Goal: Find specific page/section: Find specific page/section

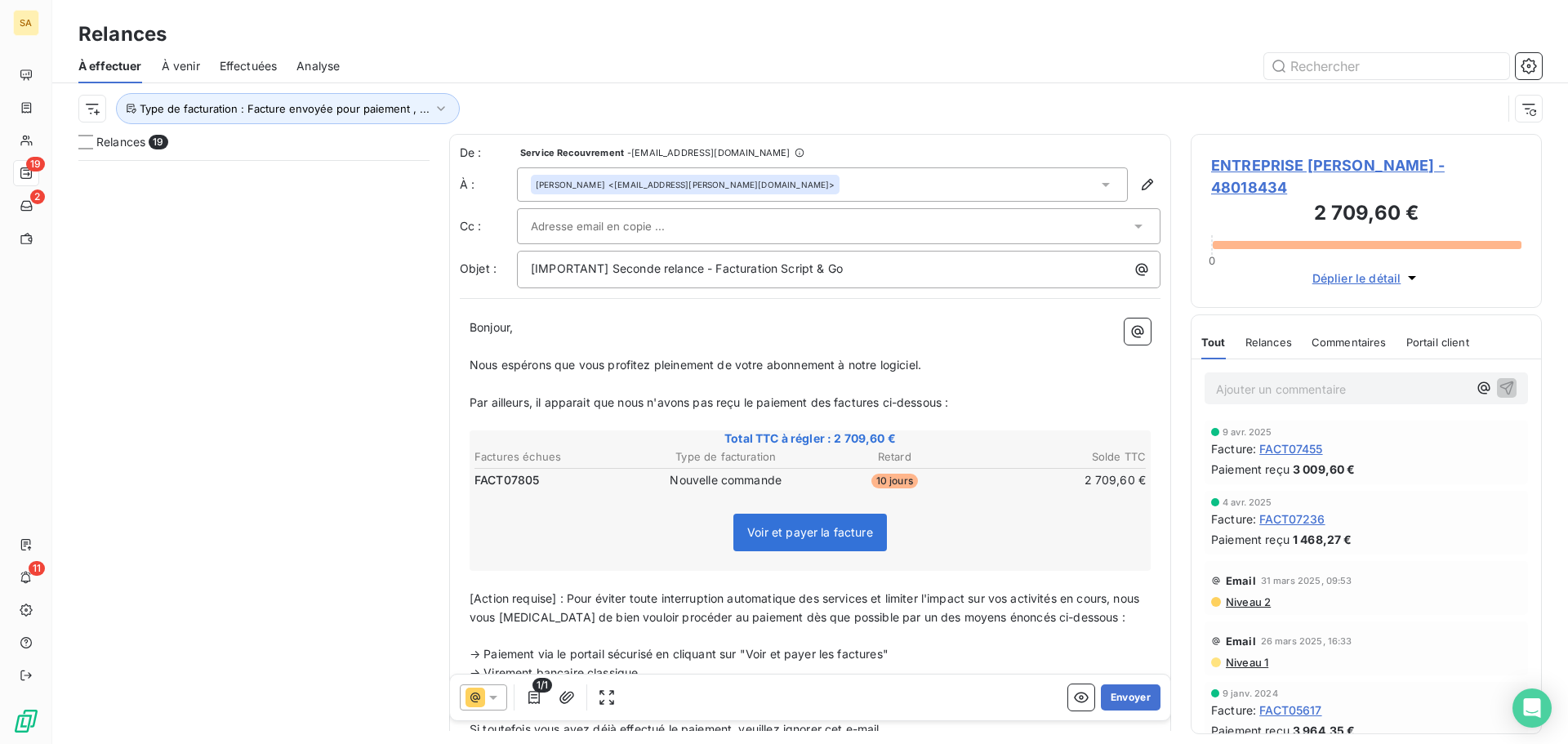
scroll to position [572, 339]
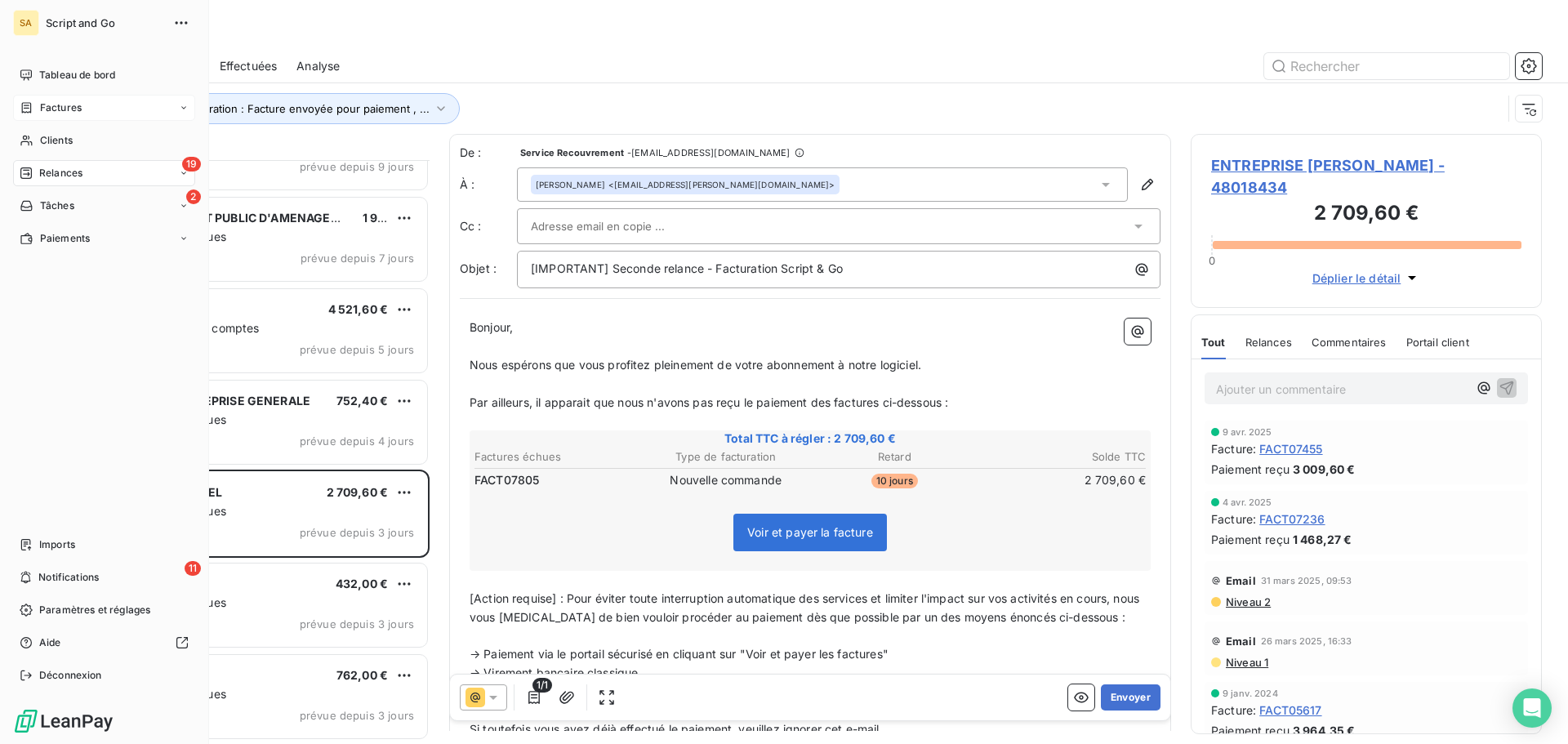
click at [54, 105] on span "Factures" at bounding box center [60, 108] width 42 height 15
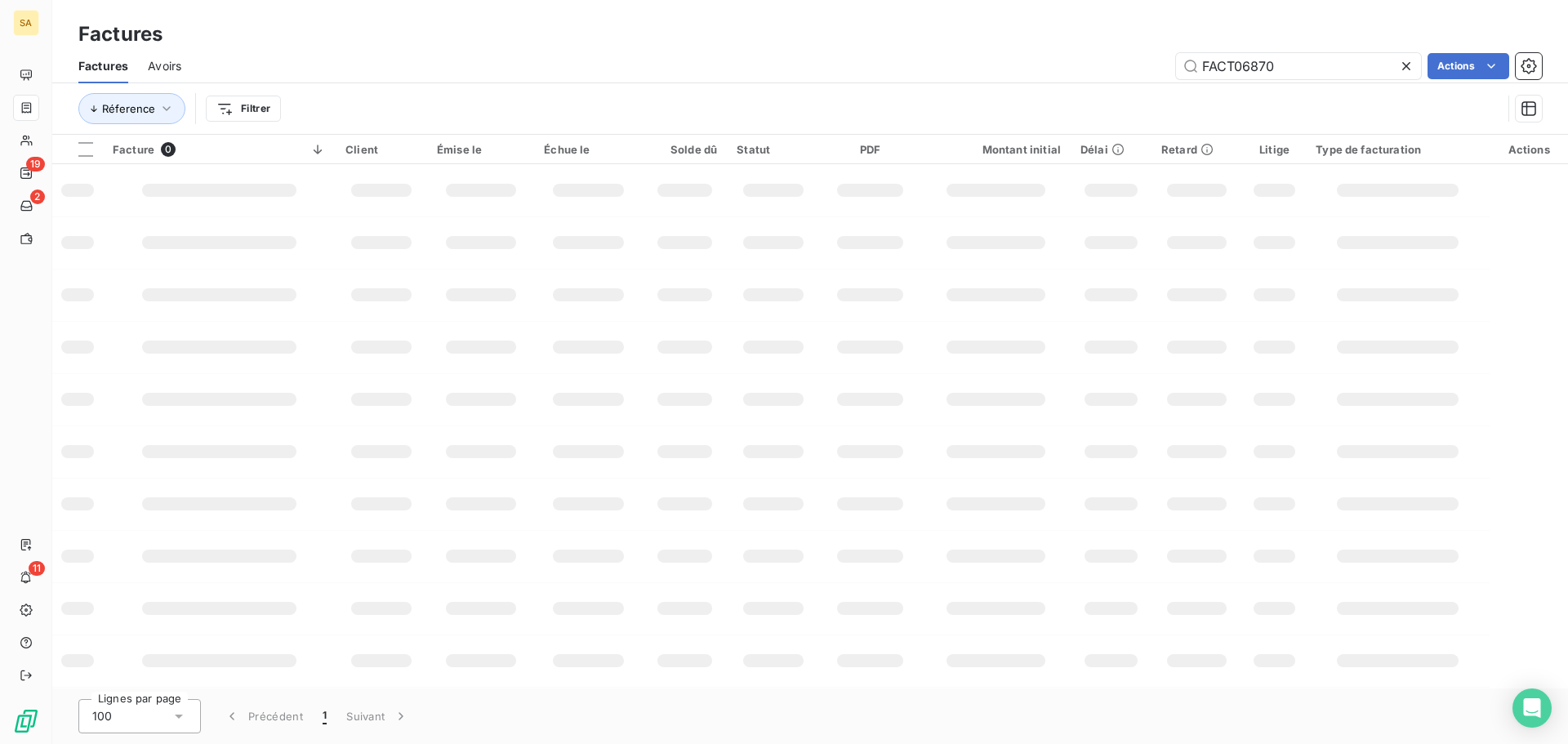
drag, startPoint x: 1298, startPoint y: 64, endPoint x: 1133, endPoint y: 75, distance: 165.4
click at [1133, 75] on div "FACT06870 Actions" at bounding box center [871, 66] width 1341 height 26
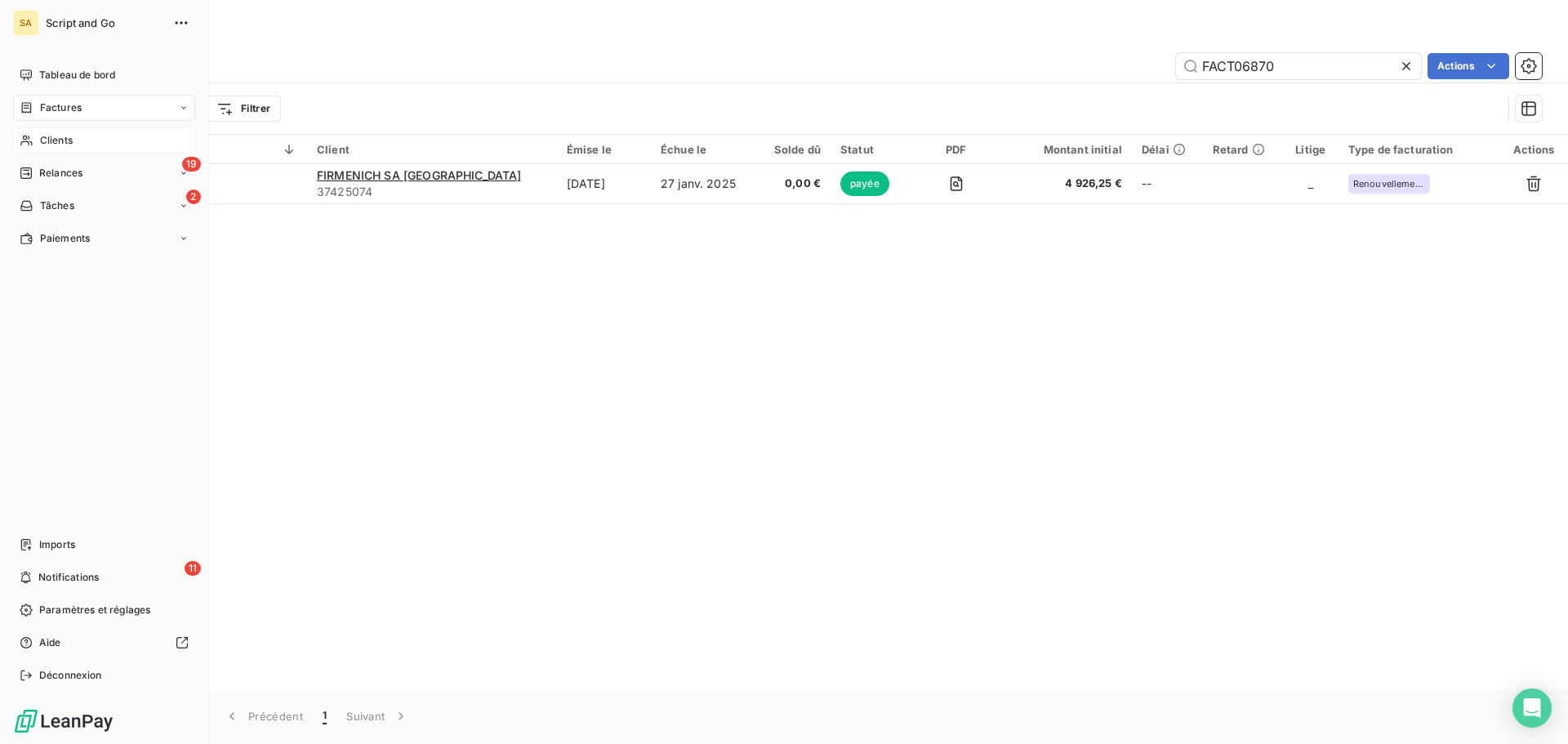
click at [44, 139] on span "Clients" at bounding box center [56, 141] width 32 height 15
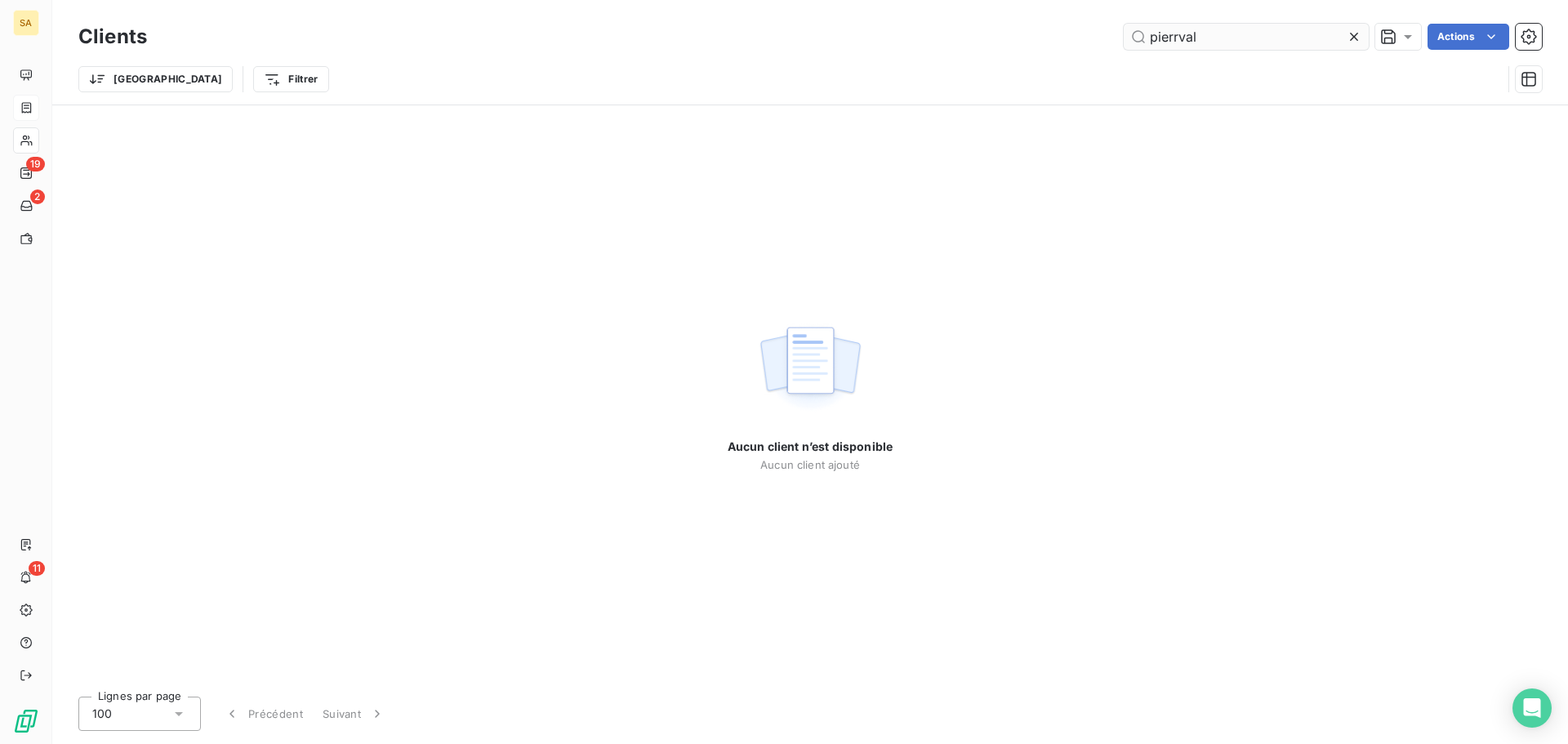
click at [1181, 35] on input "pierrval" at bounding box center [1246, 37] width 245 height 26
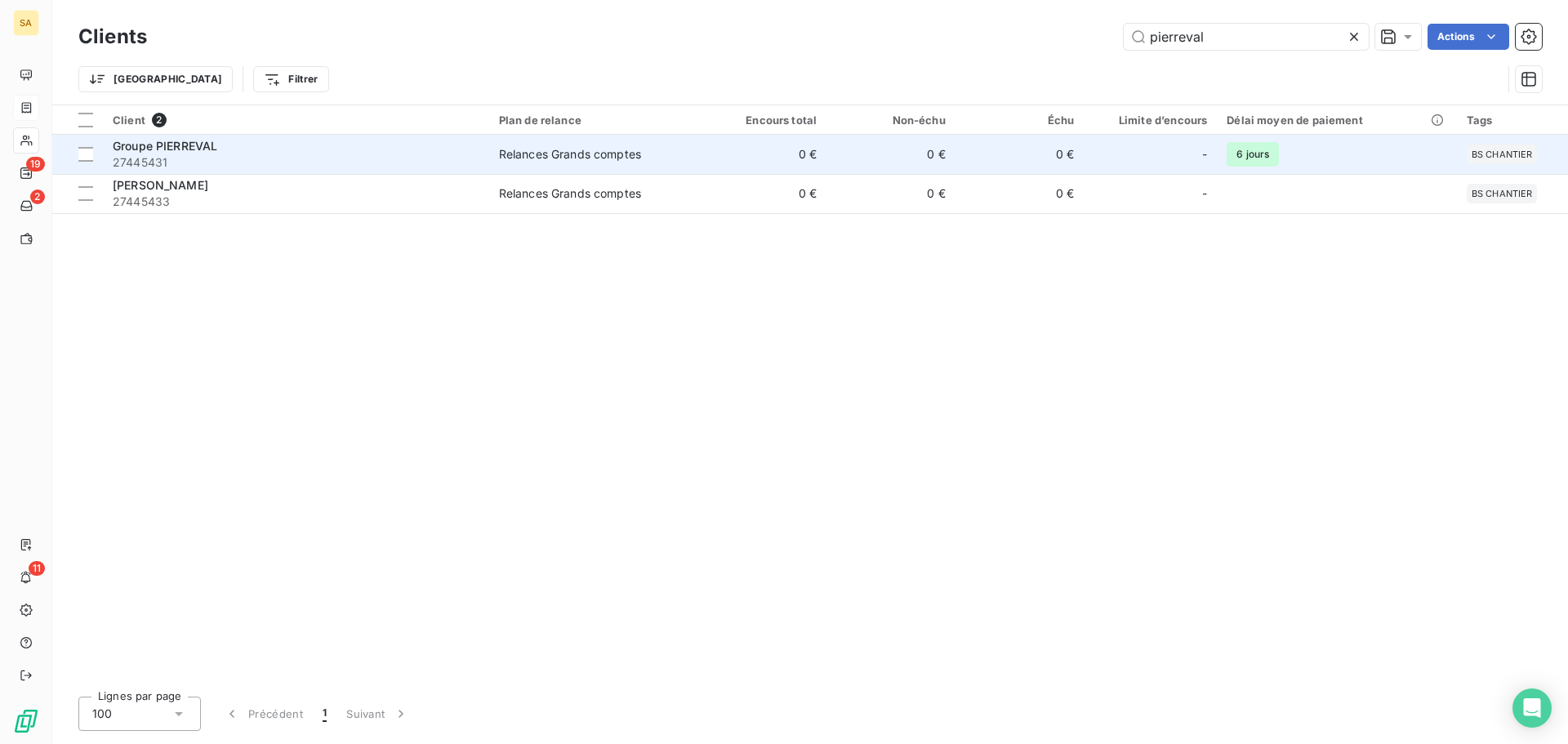
type input "pierreval"
click at [367, 143] on div "Groupe PIERREVAL" at bounding box center [296, 146] width 367 height 17
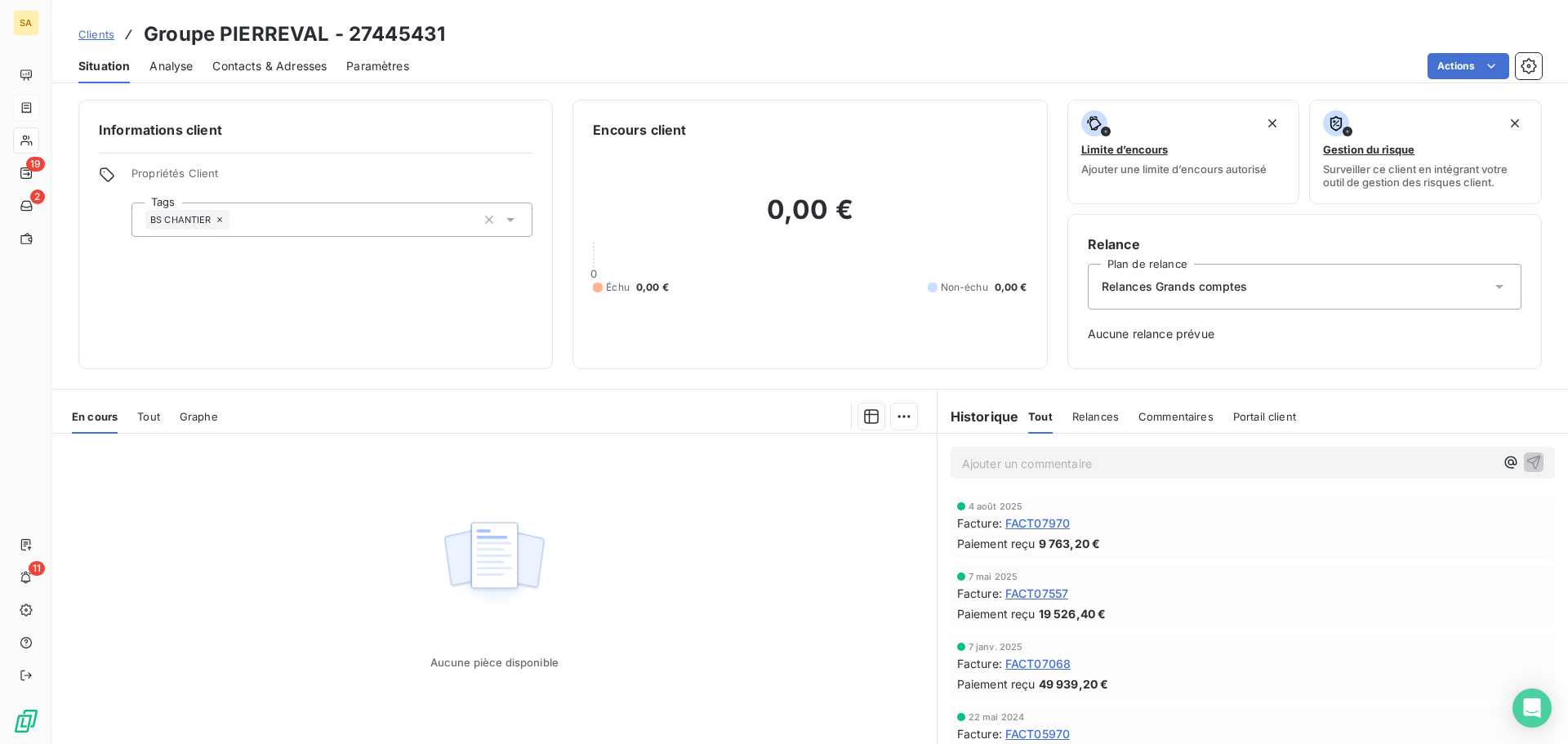
click at [143, 411] on span "Tout" at bounding box center [148, 416] width 23 height 13
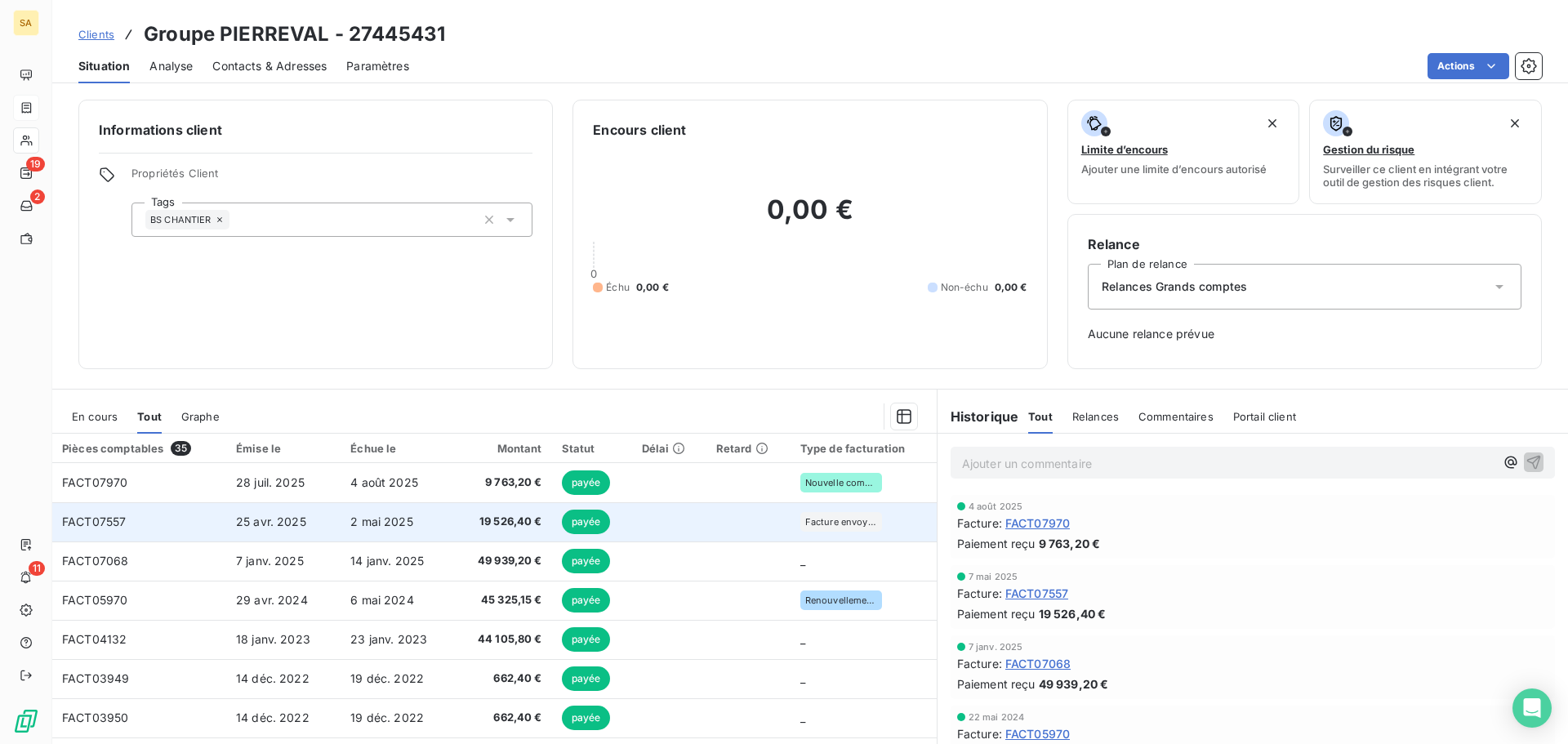
click at [197, 516] on td "FACT07557" at bounding box center [139, 522] width 174 height 39
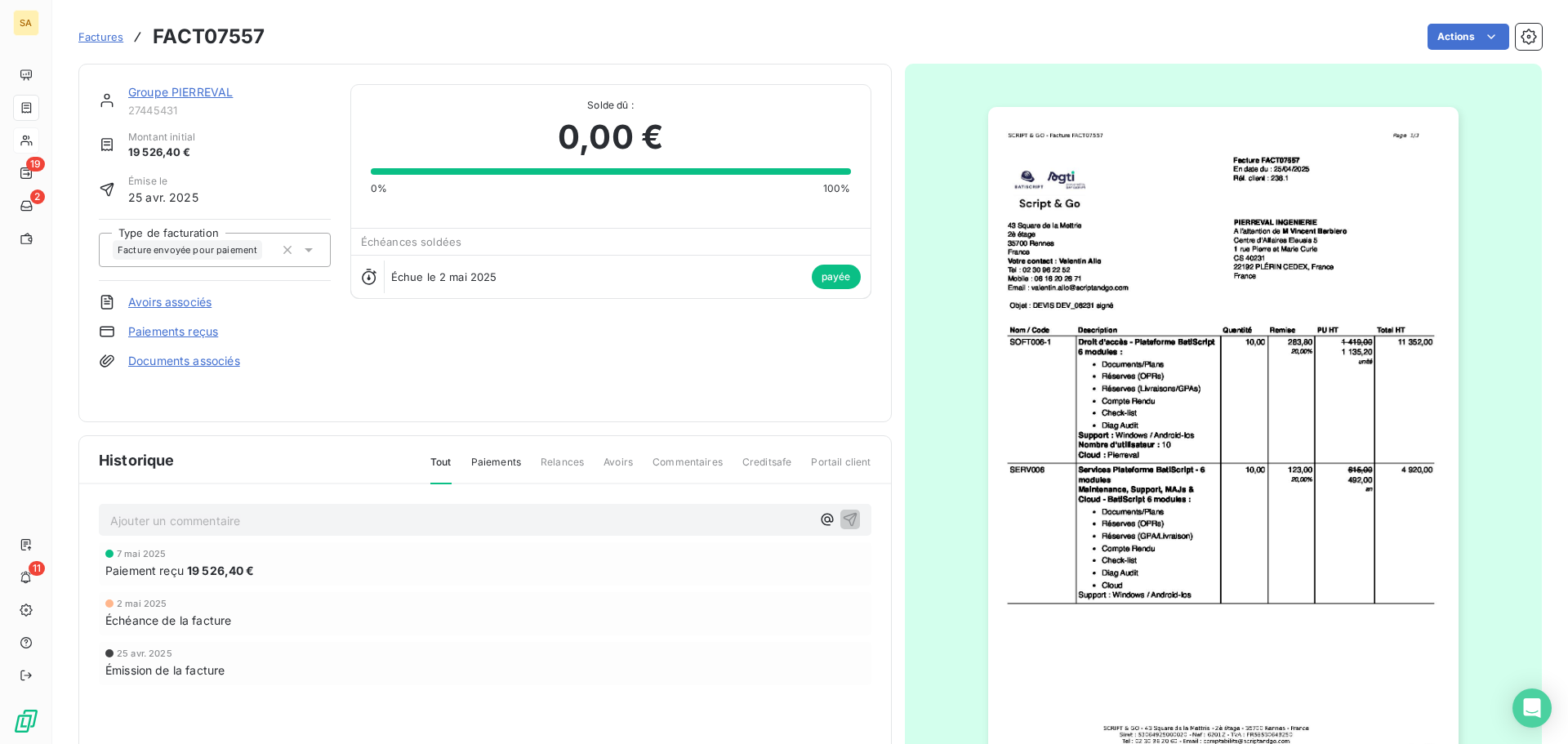
click at [1092, 554] on img "button" at bounding box center [1224, 440] width 470 height 664
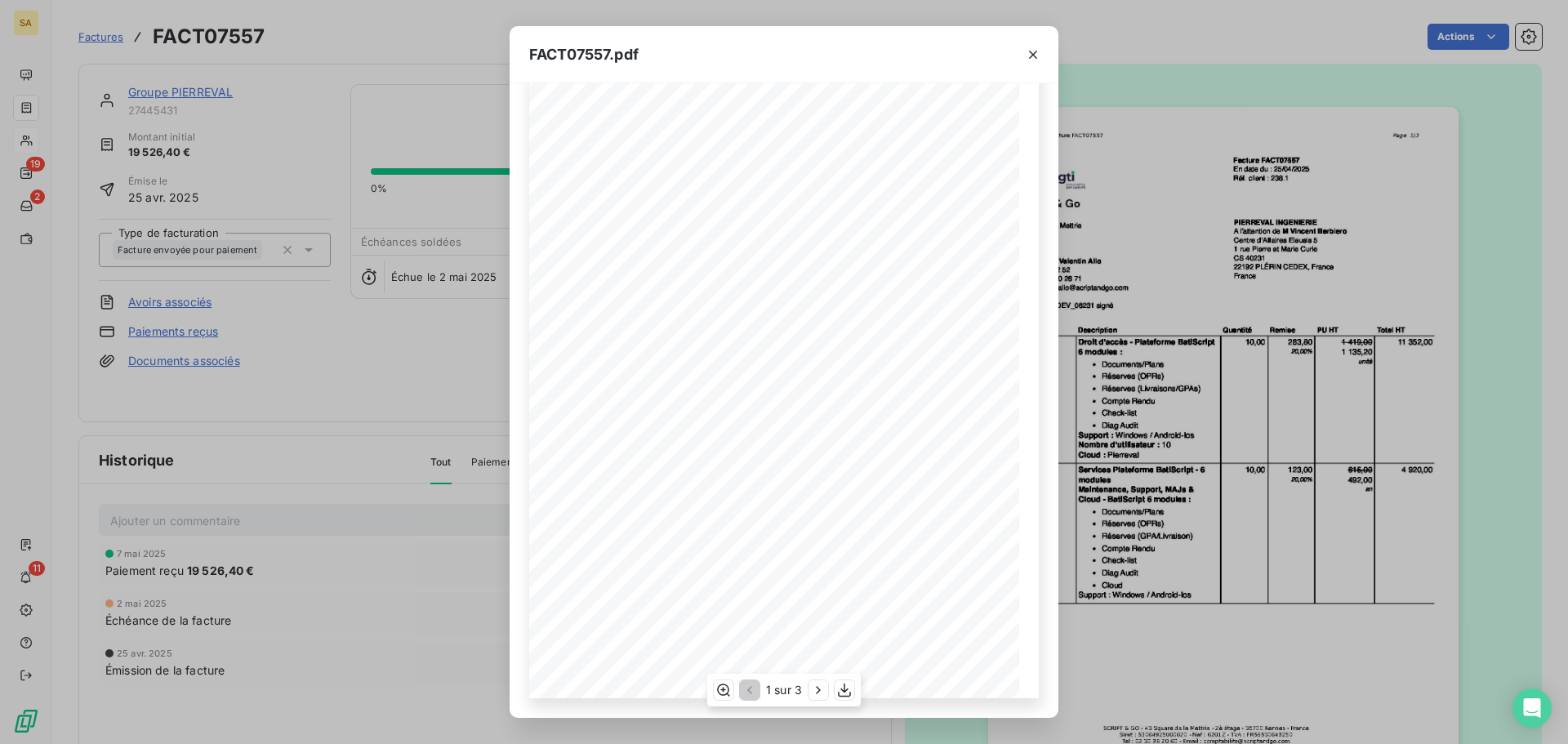
scroll to position [108, 0]
click at [817, 685] on icon "button" at bounding box center [818, 690] width 17 height 17
click at [1159, 475] on div "FACT07557.pdf Total net HT 16 272,00 € TVA 20,00% 3 254,40 € Montant total TTC …" at bounding box center [784, 372] width 1568 height 744
